Goal: Ask a question

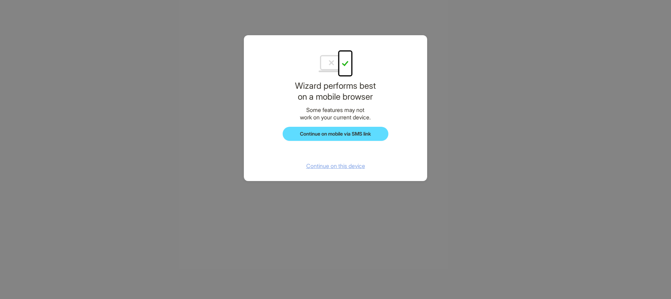
click at [361, 166] on span "Continue on this device" at bounding box center [335, 165] width 59 height 7
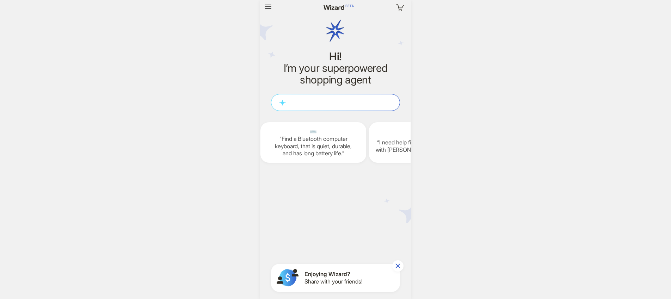
scroll to position [0, 867]
click at [334, 33] on img at bounding box center [335, 31] width 43 height 56
click at [335, 30] on img at bounding box center [335, 31] width 43 height 56
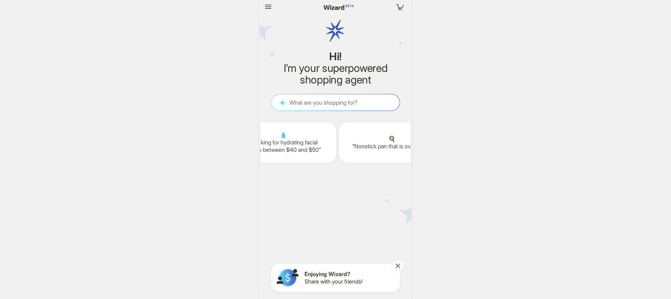
click at [335, 30] on img at bounding box center [335, 31] width 43 height 56
click at [335, 33] on img at bounding box center [335, 31] width 43 height 56
click at [335, 31] on img at bounding box center [335, 31] width 43 height 56
click at [335, 33] on img at bounding box center [335, 31] width 43 height 56
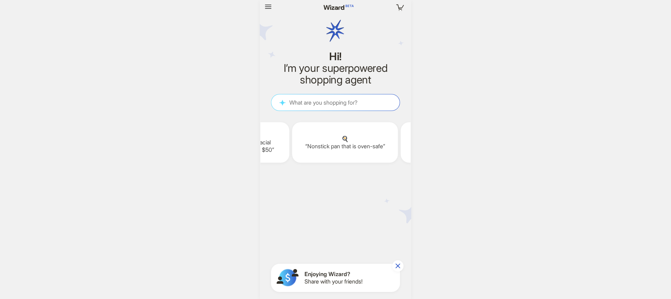
click at [335, 31] on img at bounding box center [335, 31] width 43 height 56
click at [335, 35] on img at bounding box center [335, 31] width 43 height 56
click at [335, 28] on img at bounding box center [335, 31] width 43 height 56
click at [353, 99] on textarea at bounding box center [335, 102] width 128 height 7
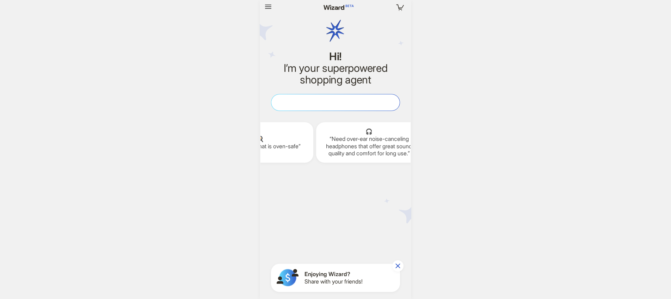
click at [358, 105] on textarea at bounding box center [335, 102] width 128 height 7
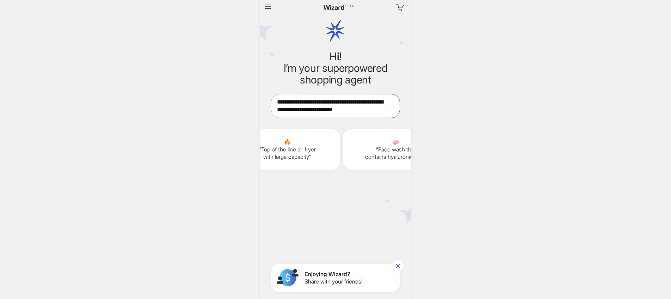
type textarea "**********"
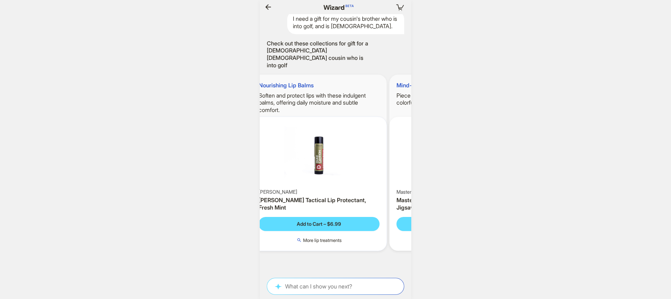
scroll to position [0, 1172]
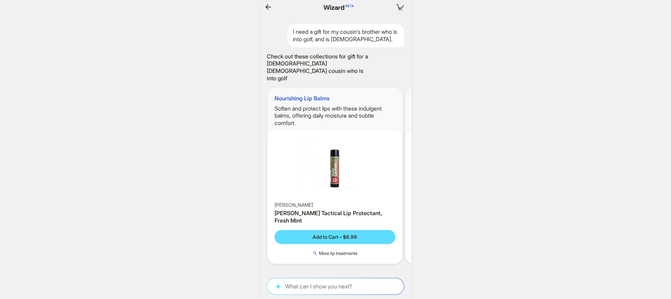
drag, startPoint x: 293, startPoint y: 32, endPoint x: 383, endPoint y: 42, distance: 90.4
click at [383, 42] on div "I need a gift for my cousin's brother who is into golf, and is [DEMOGRAPHIC_DAT…" at bounding box center [345, 35] width 117 height 23
click at [381, 36] on div "I need a gift for my cousin's brother who is into golf, and is [DEMOGRAPHIC_DAT…" at bounding box center [345, 35] width 117 height 23
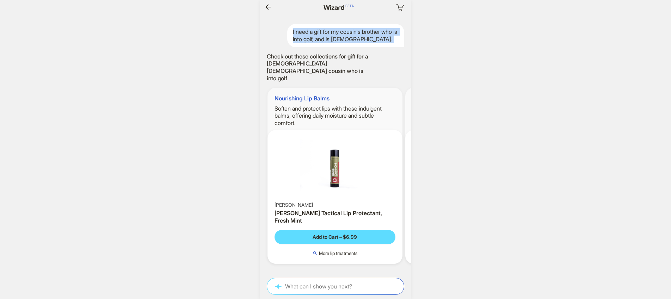
copy div "I need a gift for my cousin's brother who is into golf, and is [DEMOGRAPHIC_DAT…"
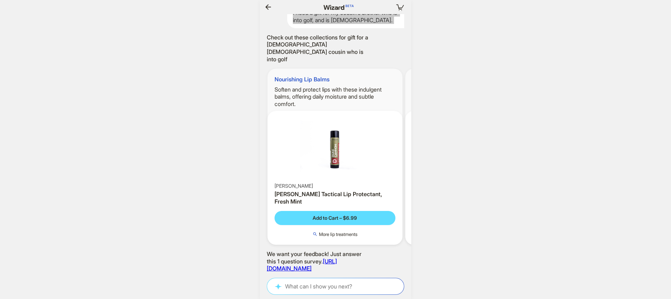
scroll to position [0, 1291]
